Goal: Transaction & Acquisition: Purchase product/service

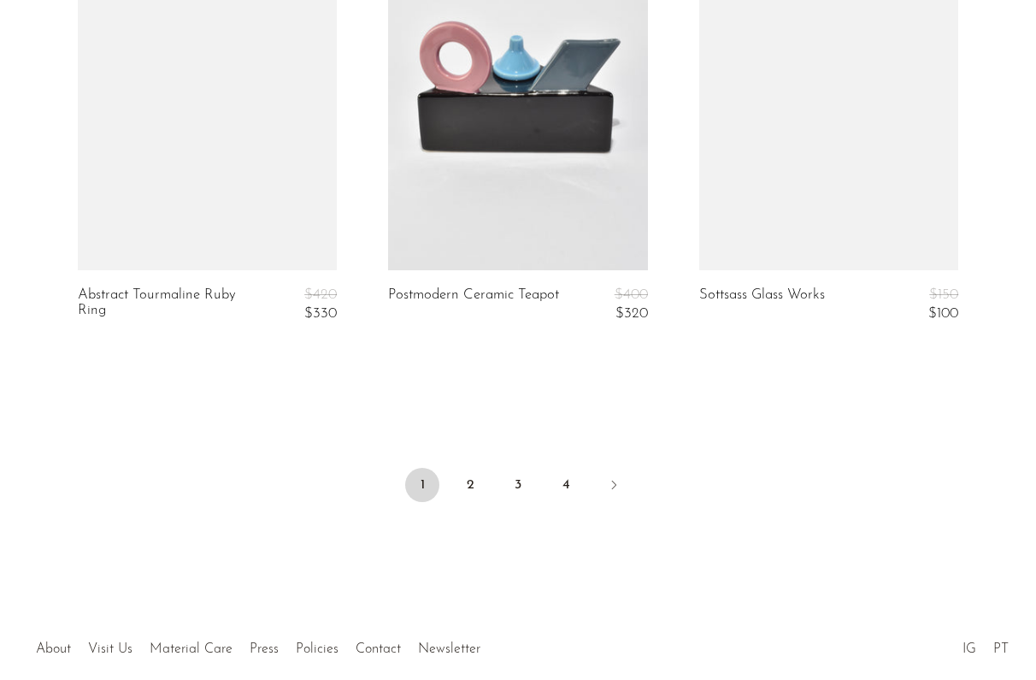
scroll to position [5293, 0]
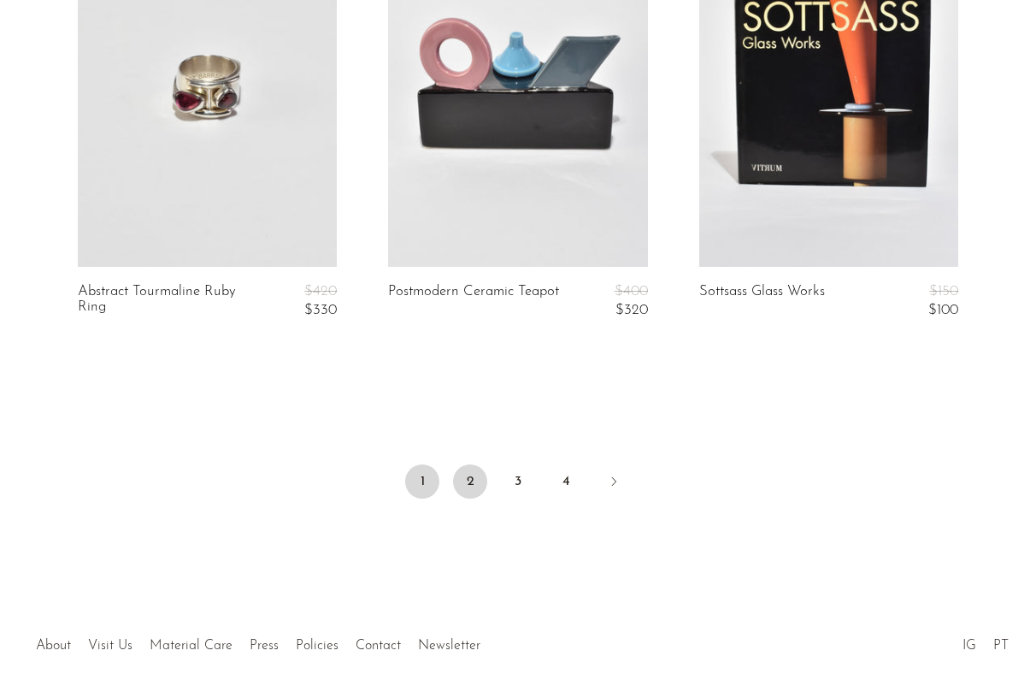
click at [471, 467] on link "2" at bounding box center [470, 481] width 34 height 34
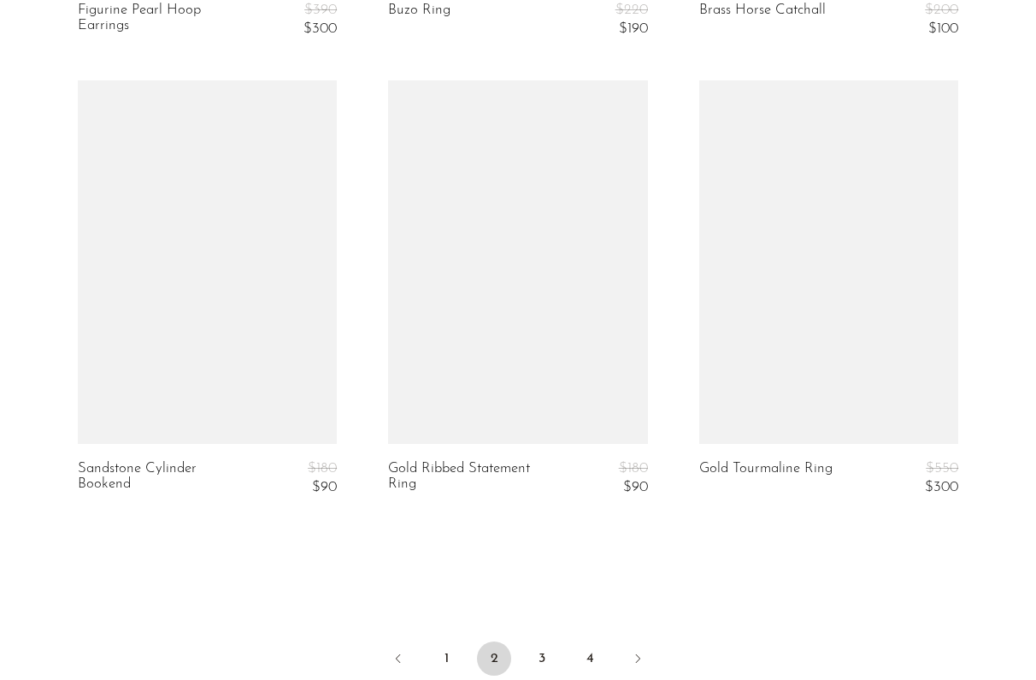
scroll to position [5119, 0]
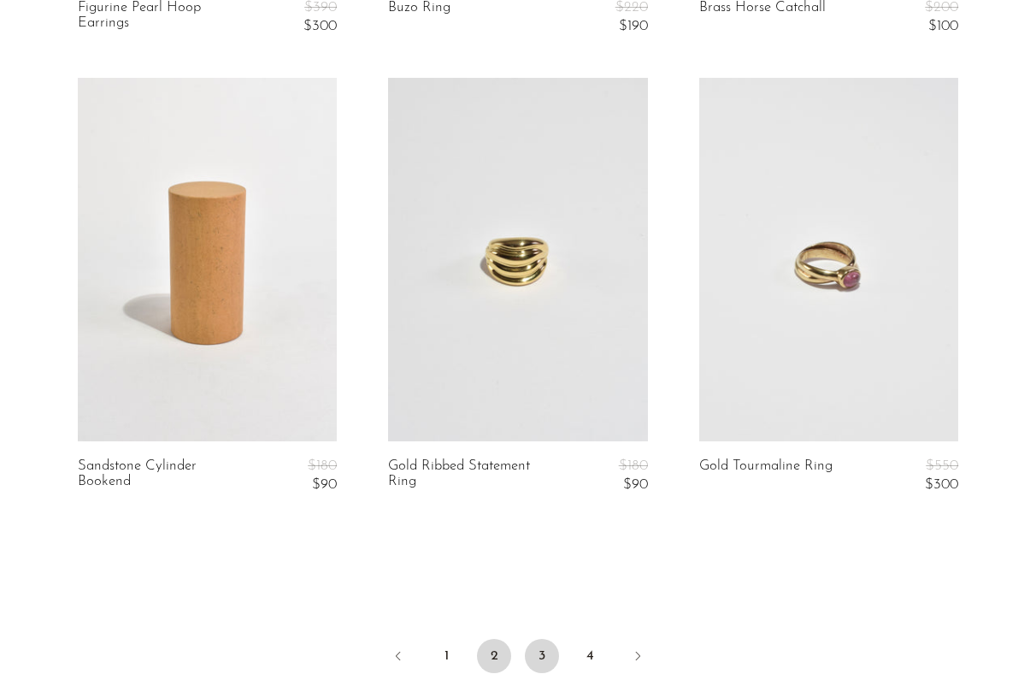
click at [543, 645] on link "3" at bounding box center [542, 656] width 34 height 34
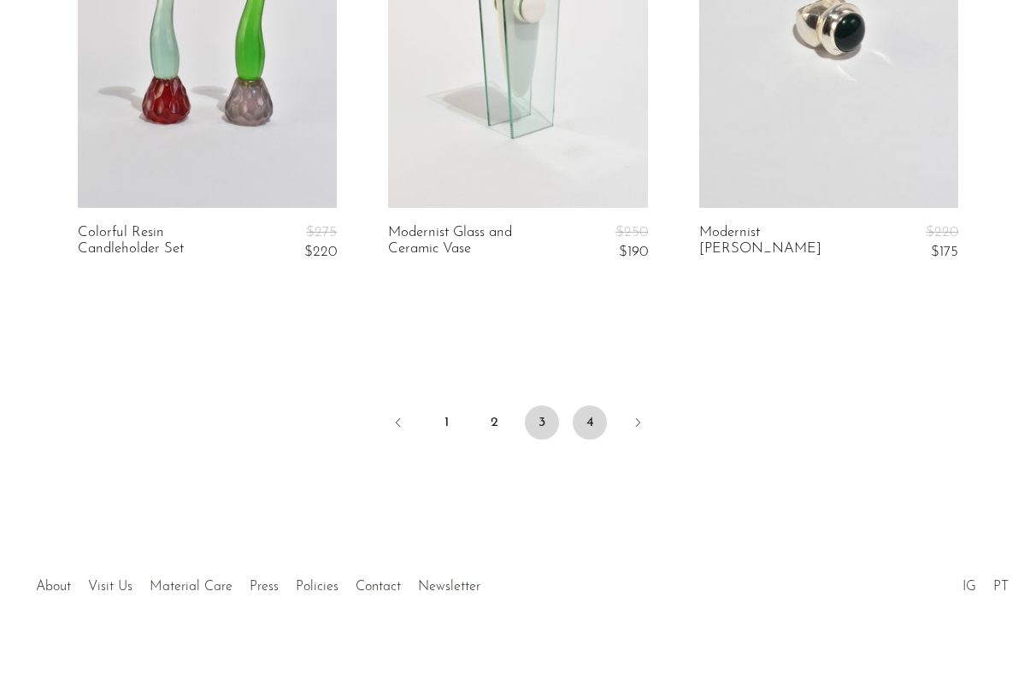
scroll to position [5363, 0]
click at [589, 406] on link "4" at bounding box center [590, 423] width 34 height 34
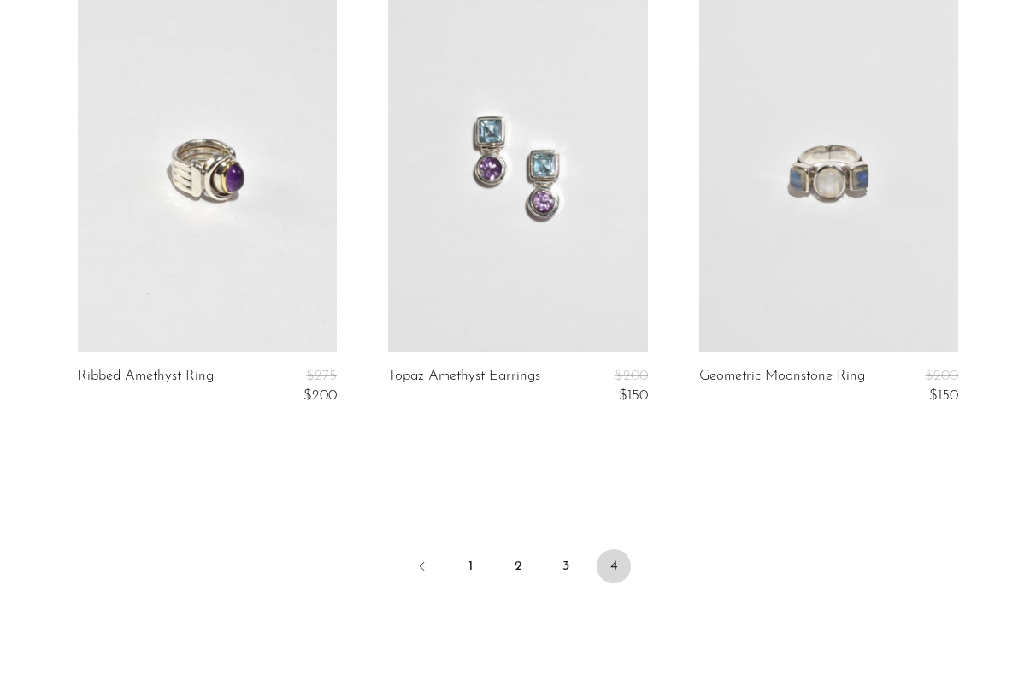
scroll to position [3327, 0]
